Goal: Information Seeking & Learning: Learn about a topic

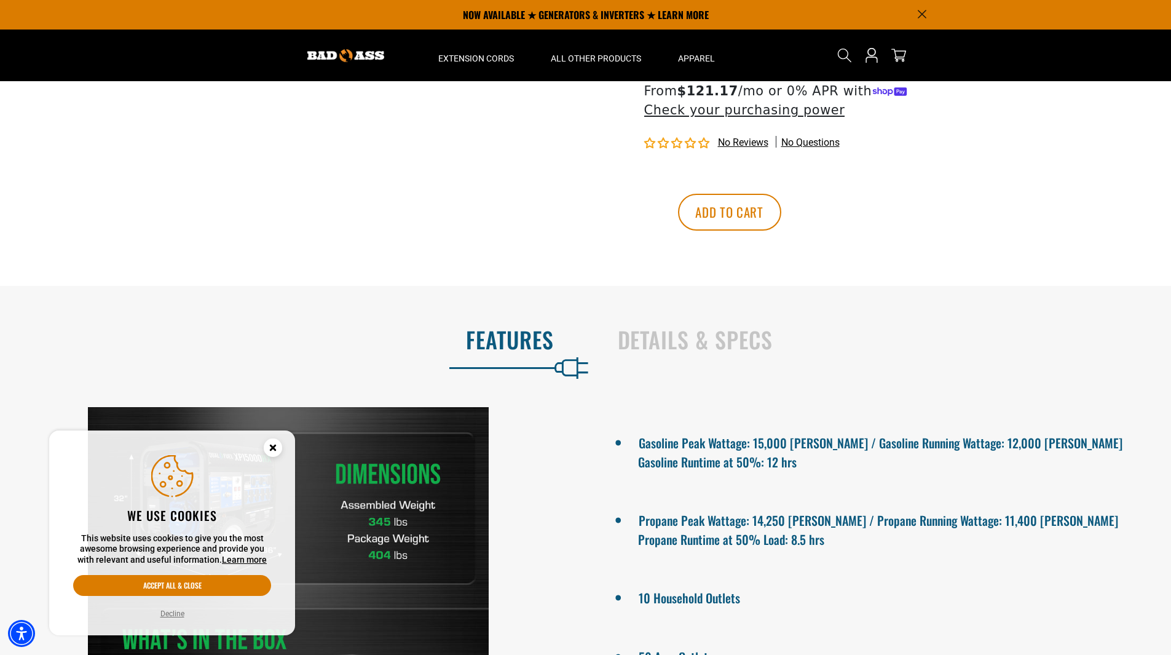
scroll to position [610, 0]
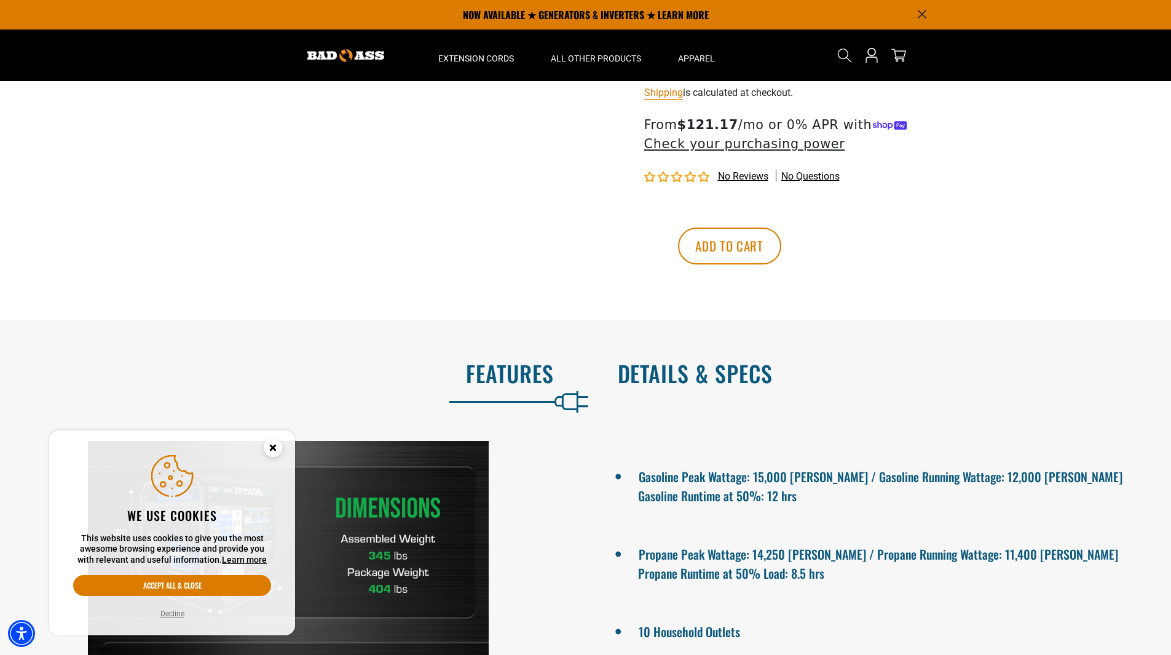
click at [730, 377] on h2 "Details & Specs" at bounding box center [882, 373] width 528 height 26
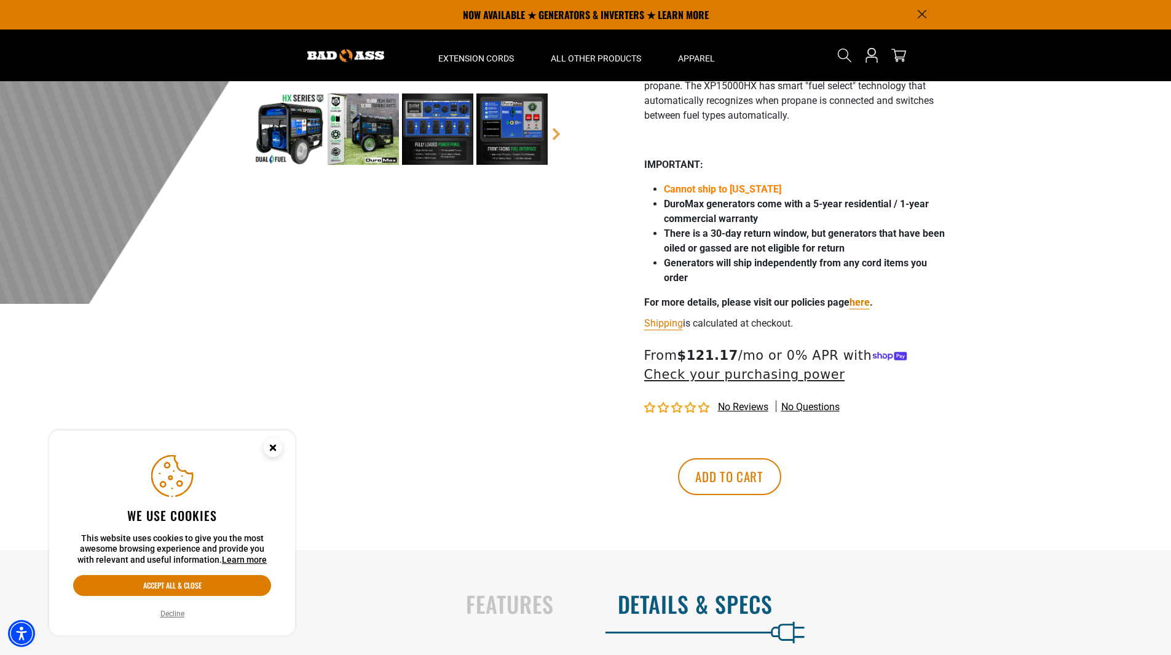
scroll to position [180, 0]
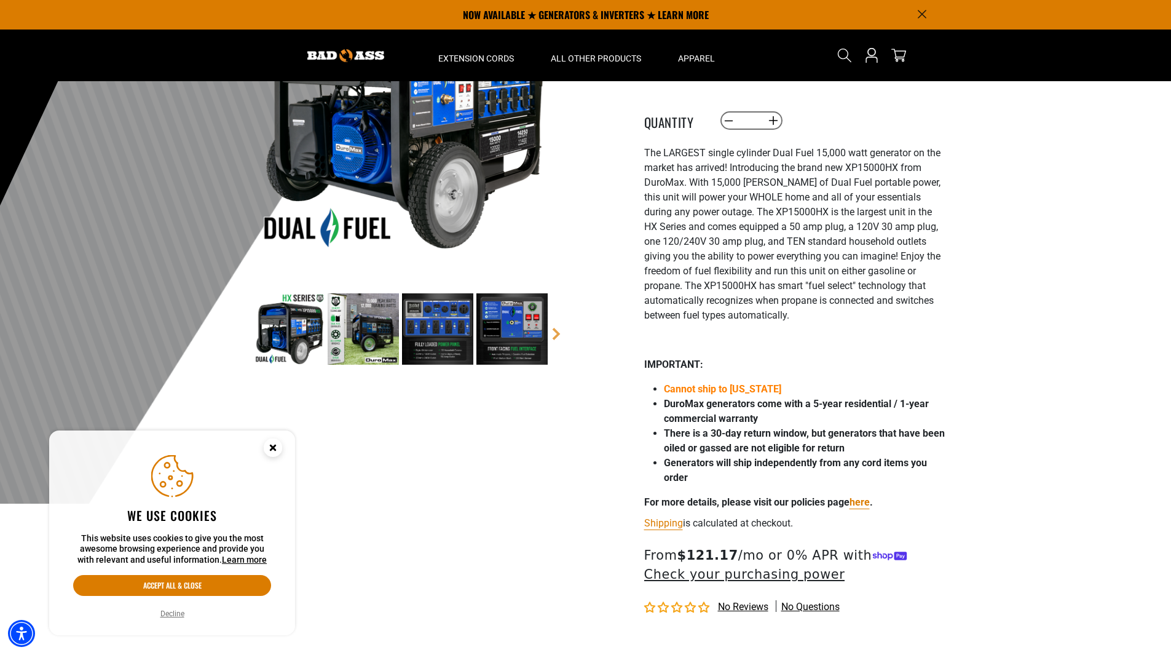
click at [377, 329] on img at bounding box center [363, 328] width 71 height 71
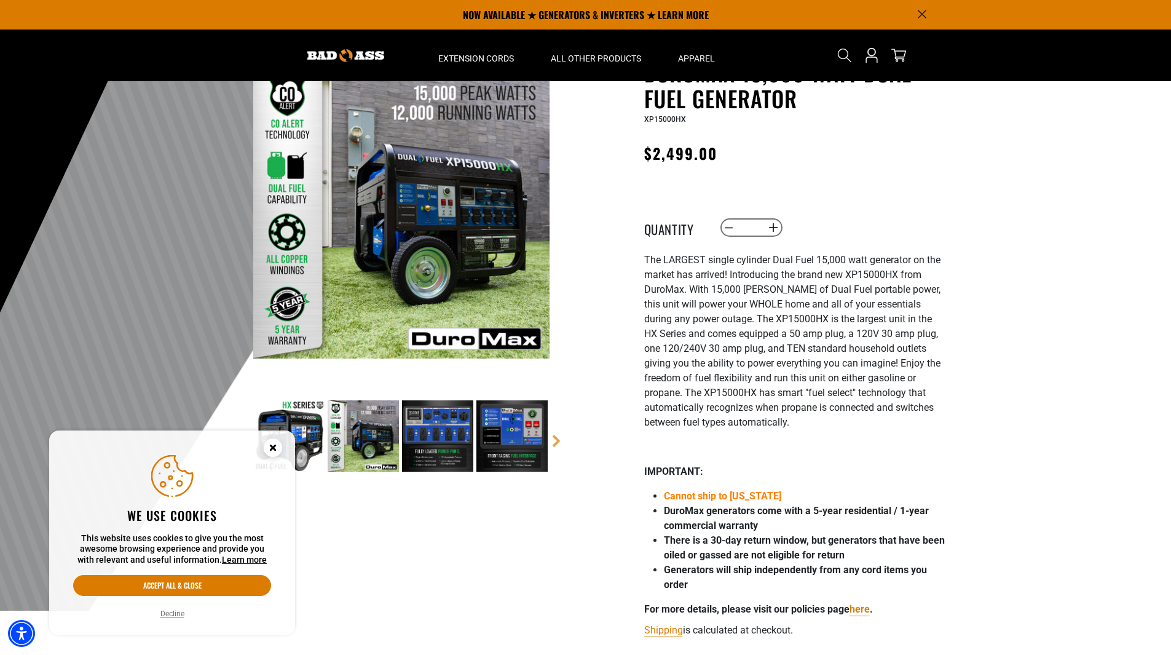
scroll to position [57, 0]
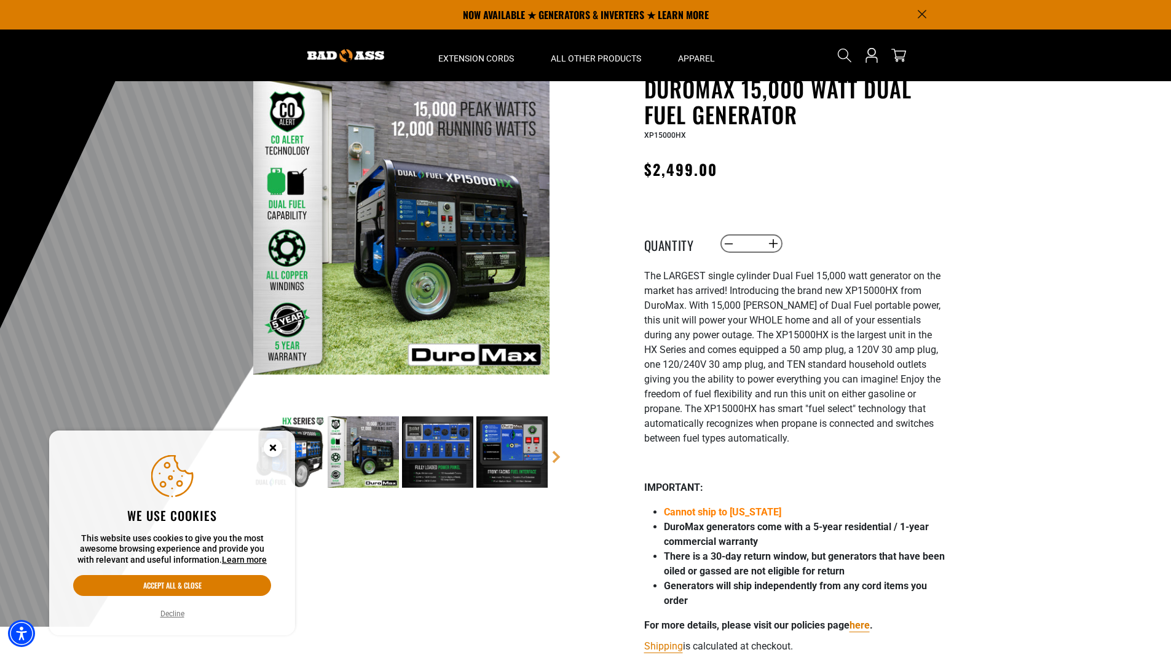
click at [452, 459] on img at bounding box center [437, 451] width 71 height 71
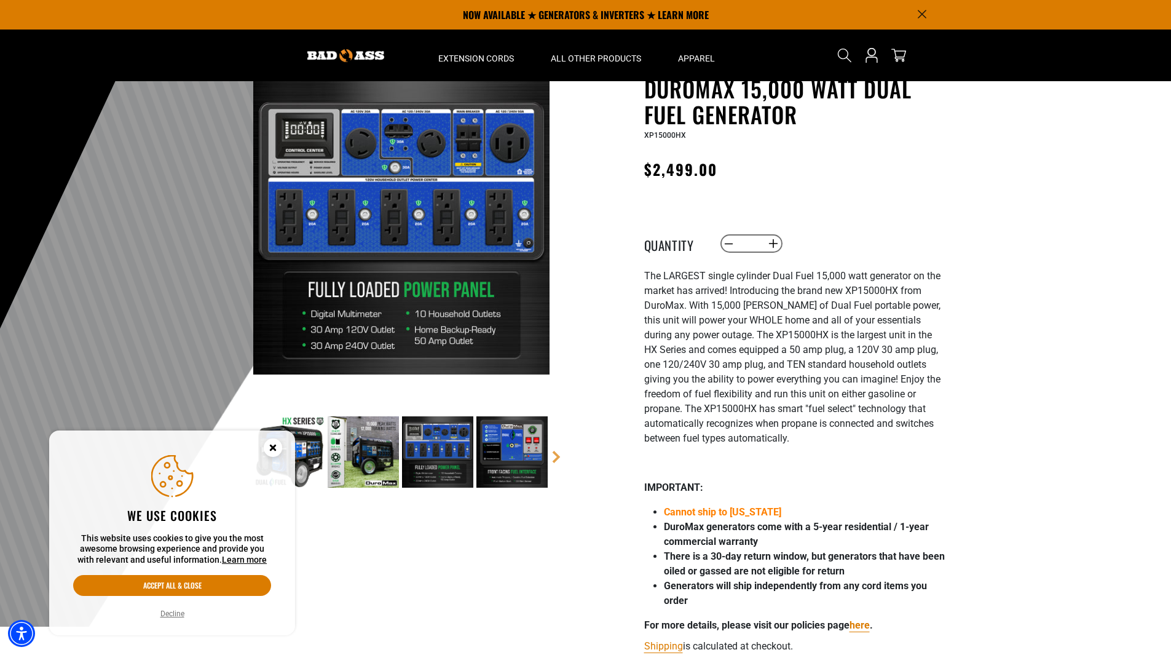
click at [511, 464] on img at bounding box center [511, 451] width 71 height 71
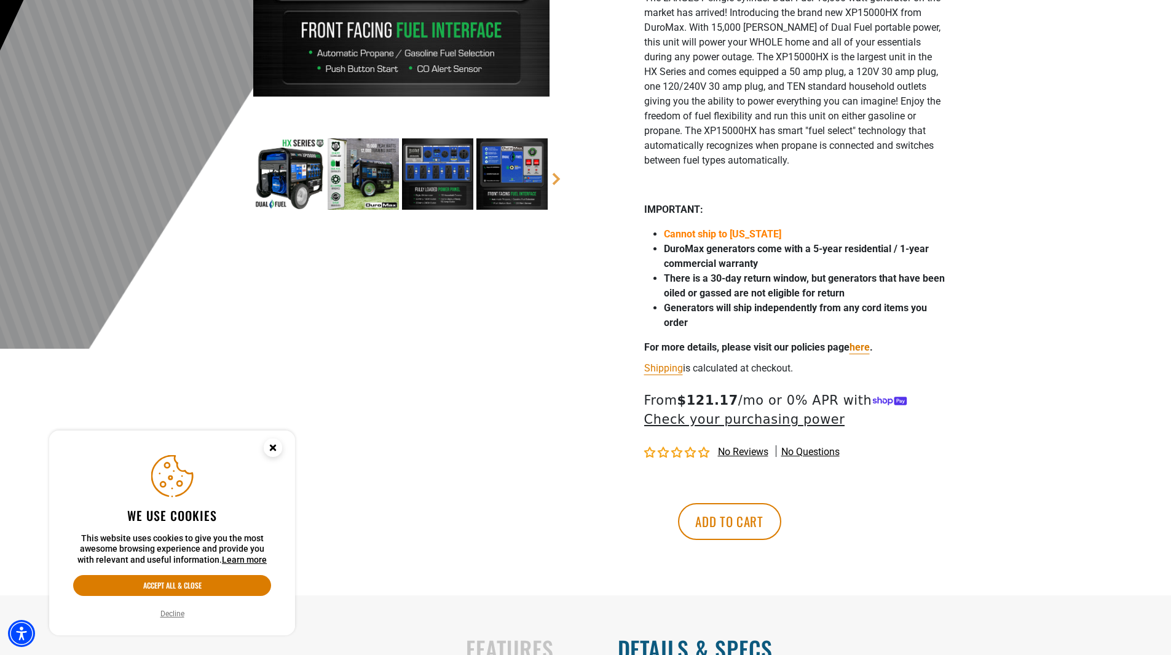
scroll to position [365, 0]
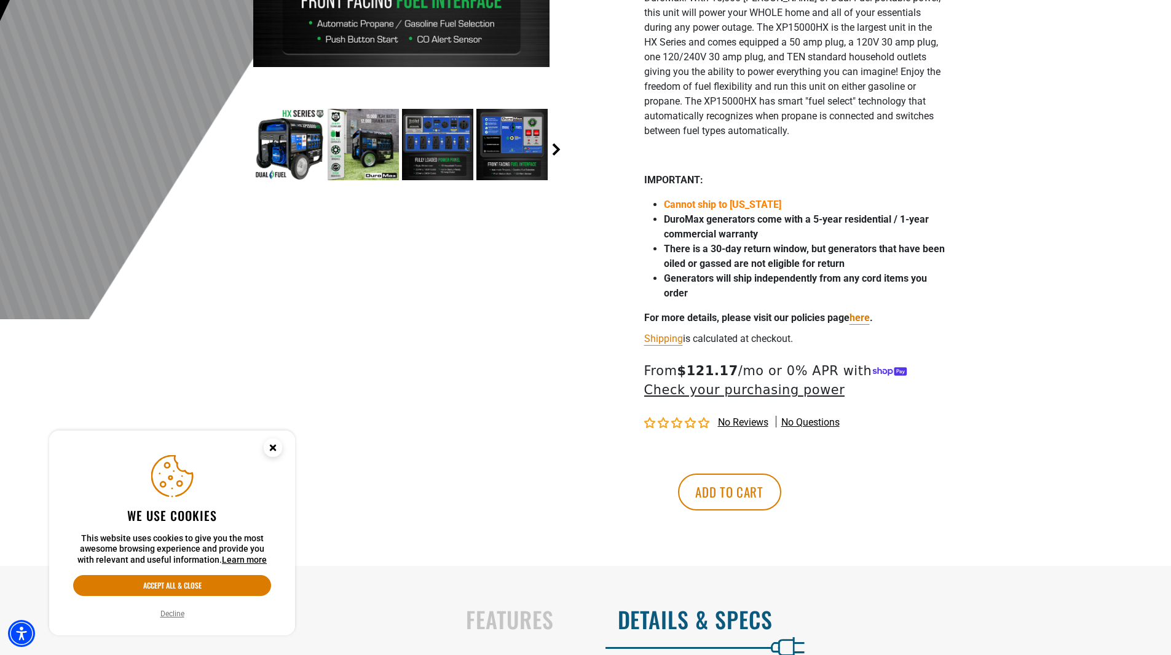
click at [554, 146] on link "Next" at bounding box center [556, 149] width 12 height 12
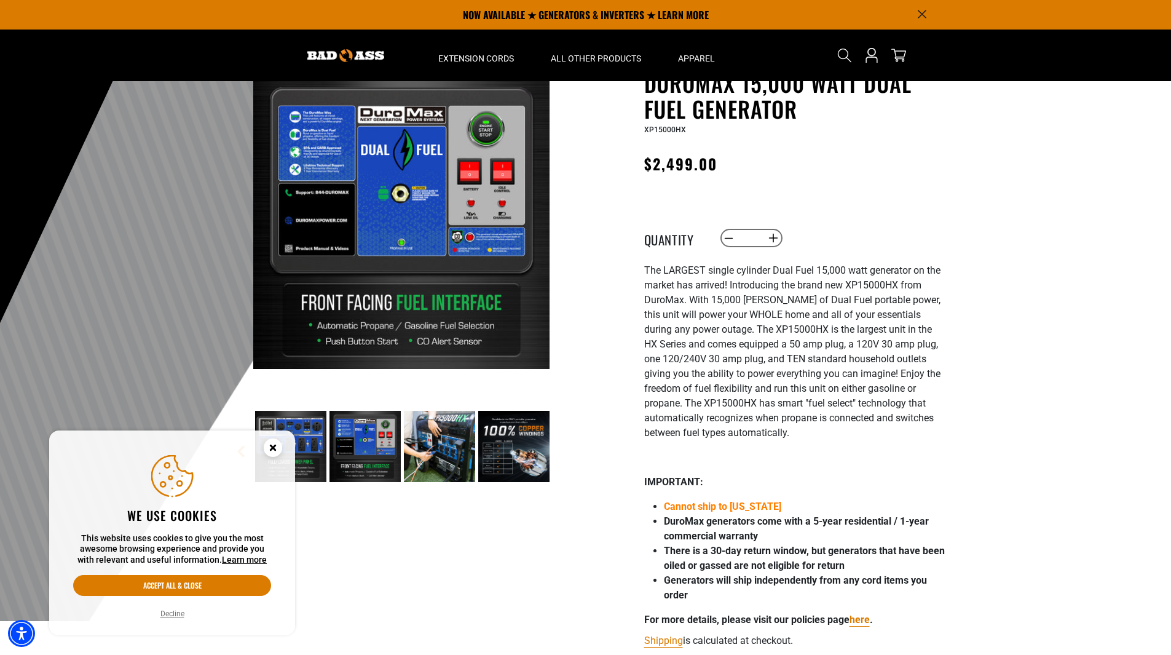
scroll to position [57, 0]
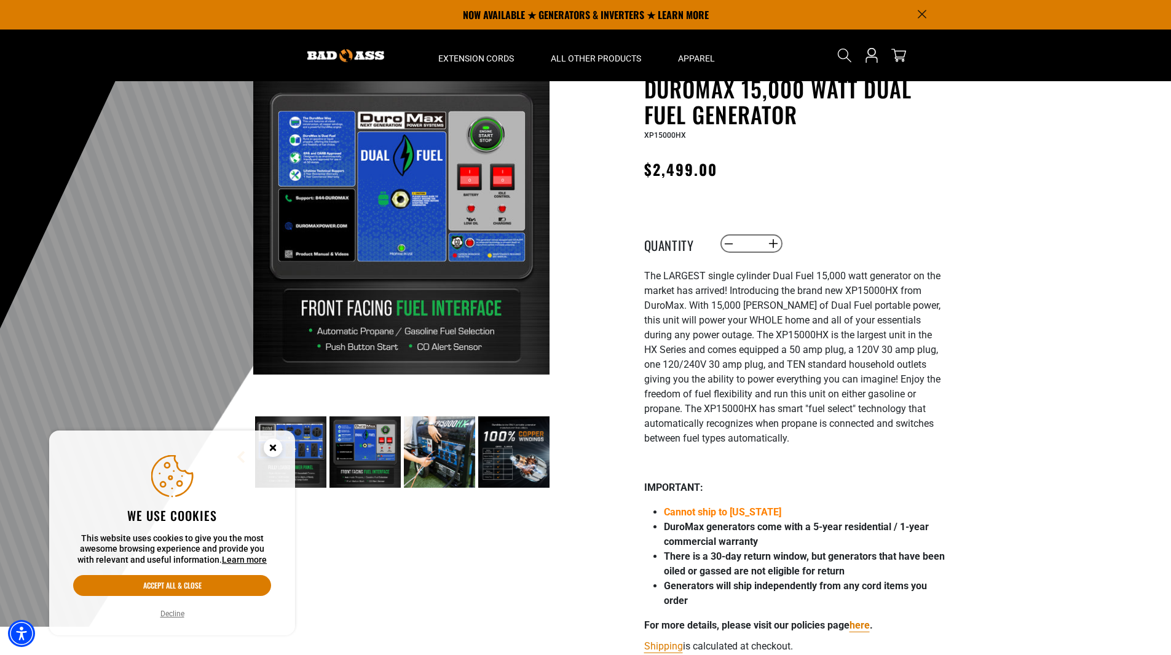
click at [448, 469] on img at bounding box center [439, 451] width 71 height 71
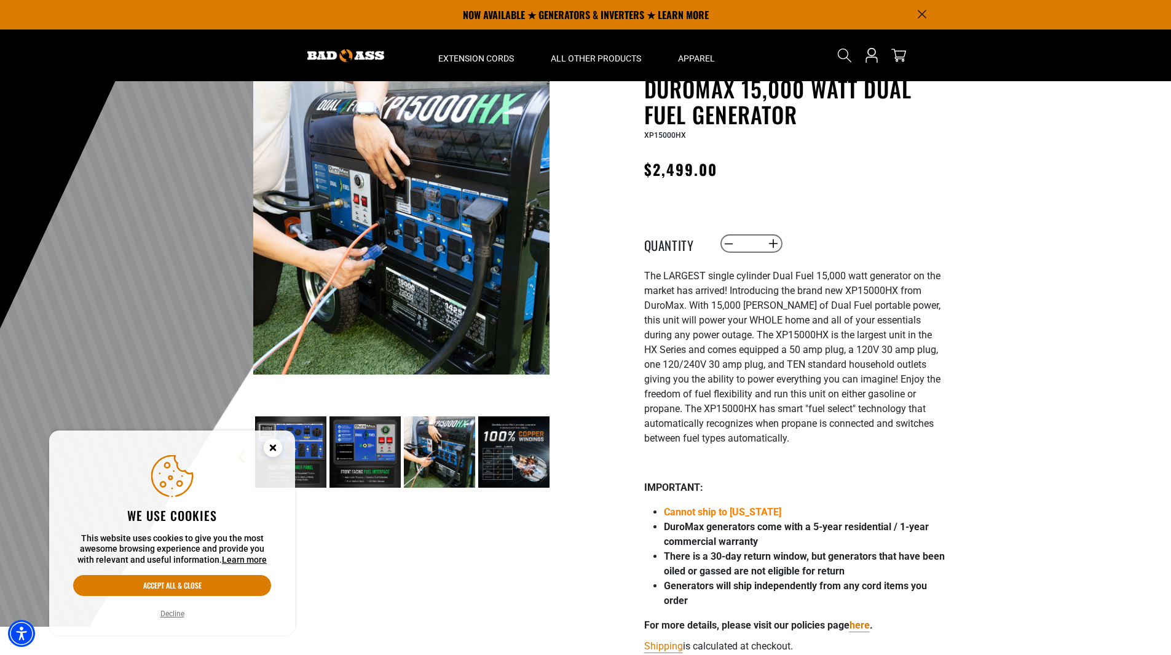
click at [508, 459] on img at bounding box center [513, 451] width 71 height 71
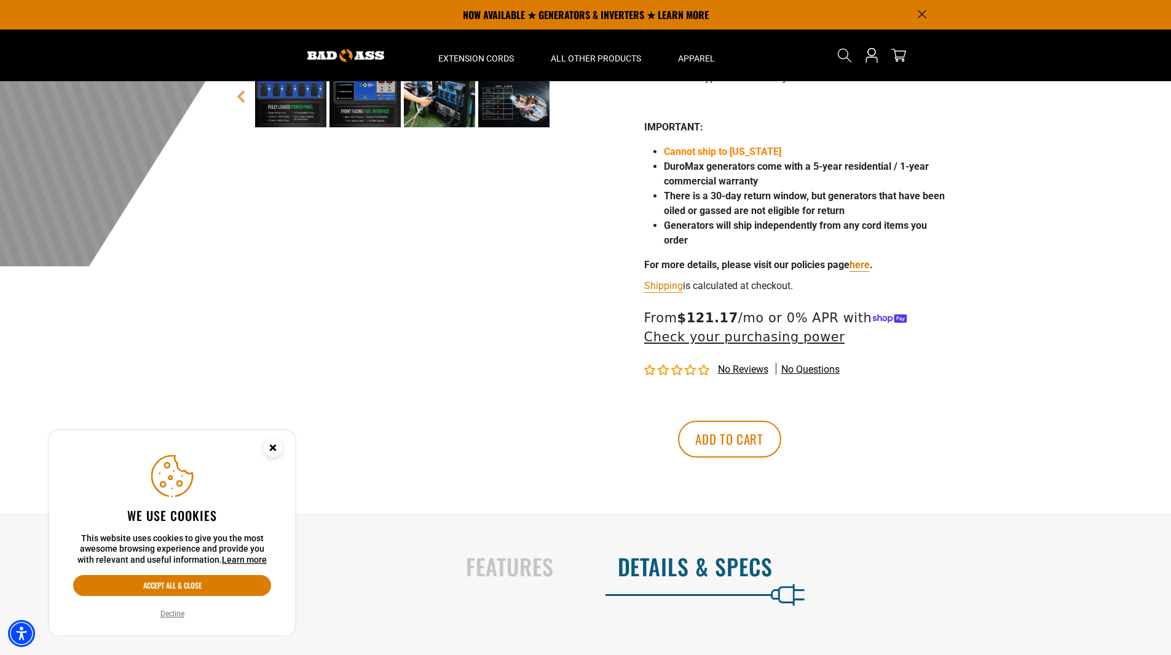
scroll to position [246, 0]
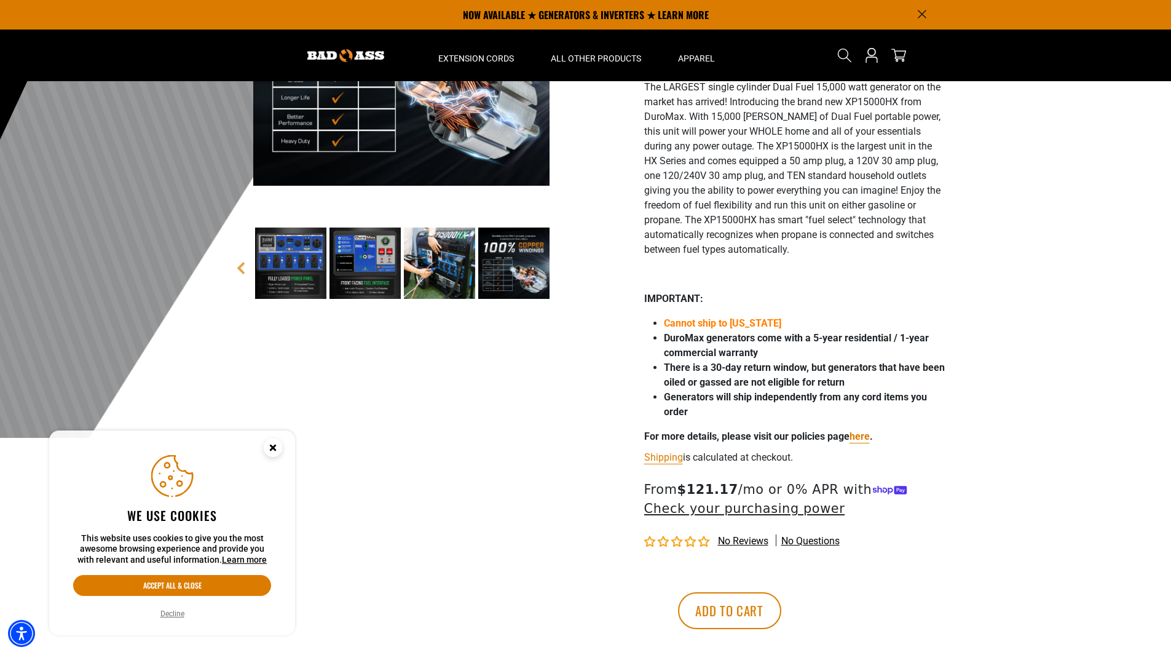
click at [276, 448] on circle "Close this option" at bounding box center [273, 447] width 18 height 18
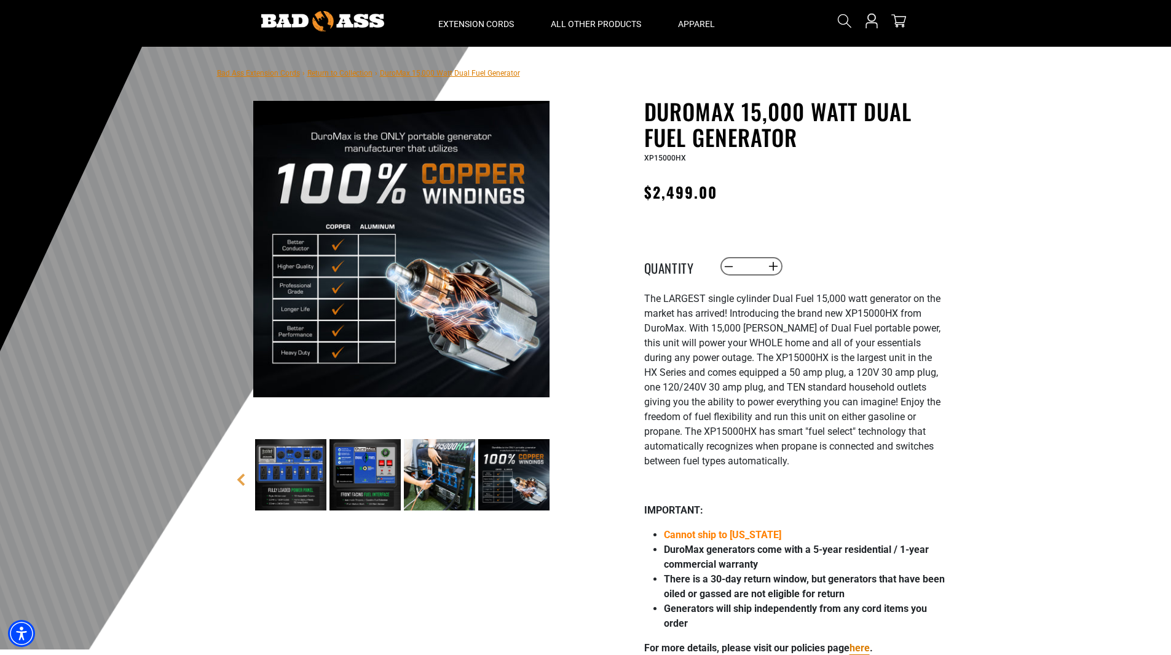
scroll to position [0, 0]
